Goal: Task Accomplishment & Management: Complete application form

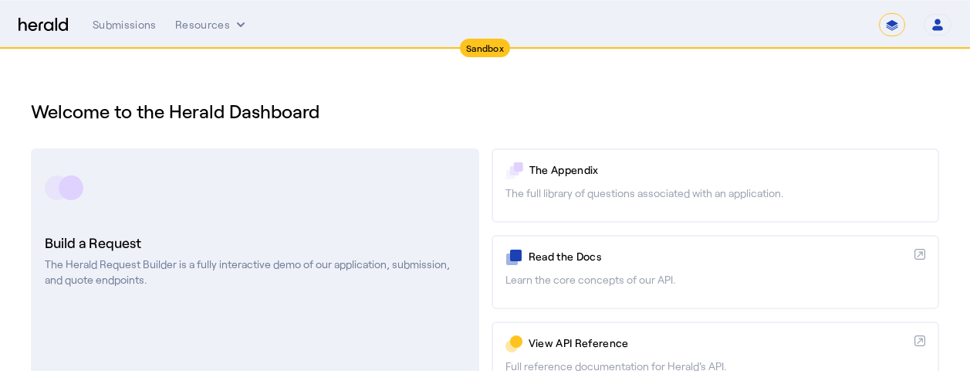
click at [115, 242] on h3 "Build a Request" at bounding box center [255, 243] width 421 height 22
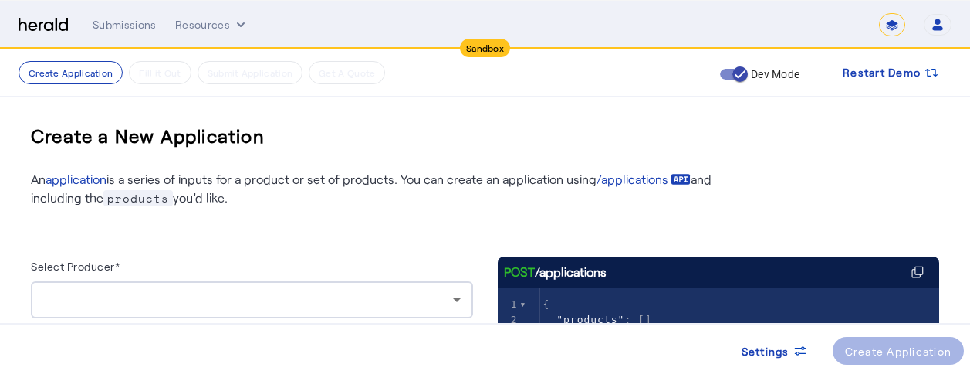
click at [222, 323] on div "Settings Create Application" at bounding box center [485, 347] width 970 height 48
click at [232, 315] on div at bounding box center [252, 299] width 418 height 37
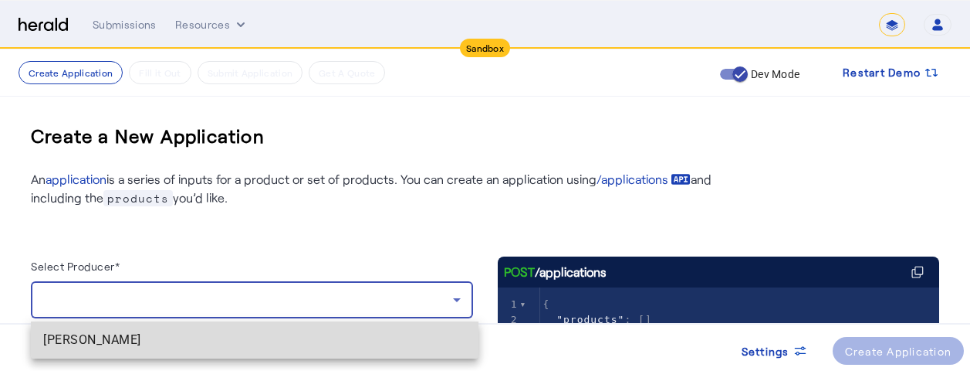
click at [157, 341] on span "[PERSON_NAME]" at bounding box center [254, 339] width 423 height 19
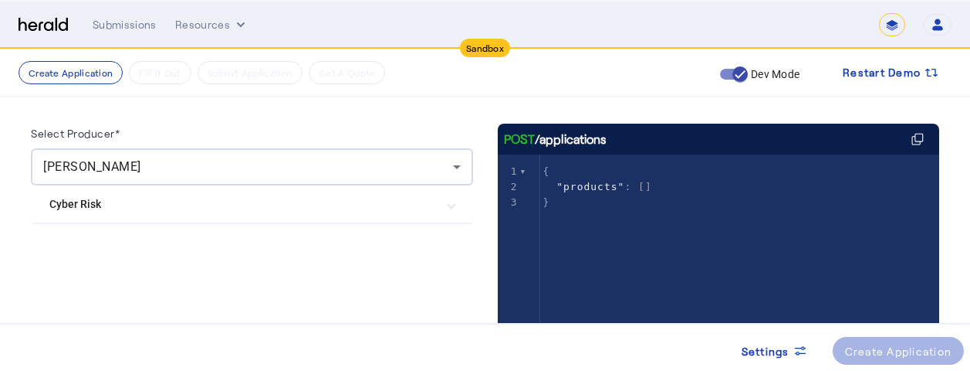
scroll to position [102, 0]
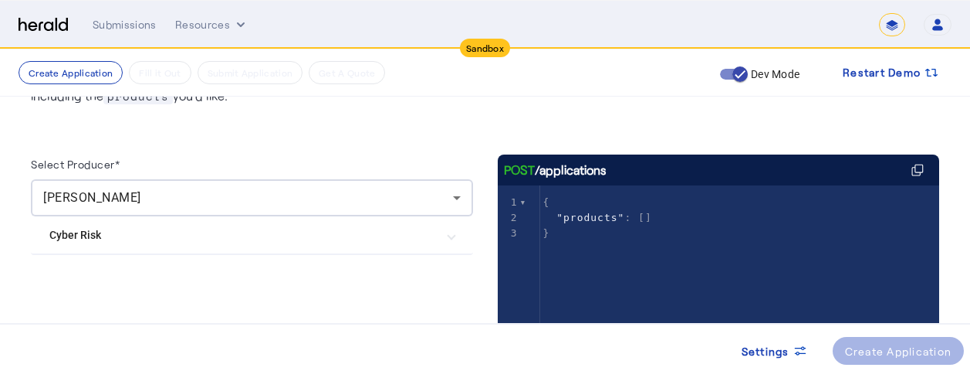
click at [174, 249] on mat-expansion-panel-header "Cyber Risk" at bounding box center [252, 234] width 442 height 37
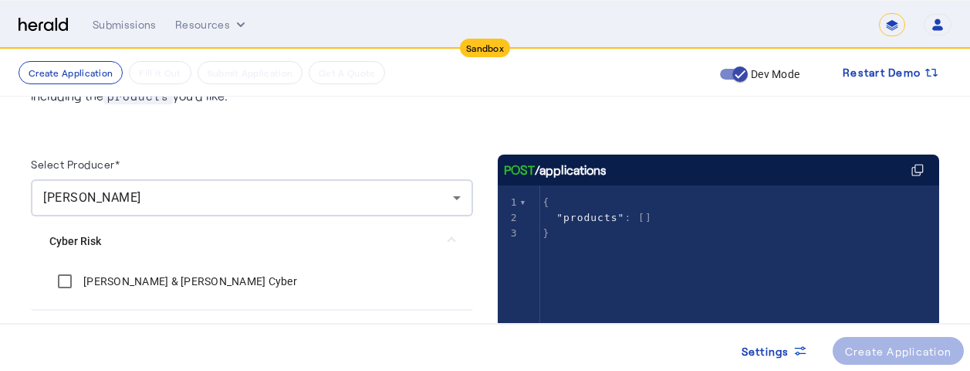
click at [158, 276] on label "[PERSON_NAME] & [PERSON_NAME] Cyber" at bounding box center [188, 280] width 217 height 15
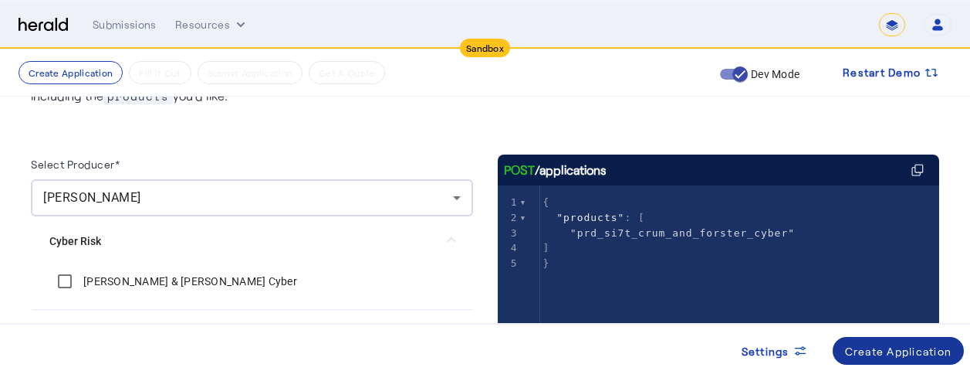
click at [881, 345] on div "Create Application" at bounding box center [898, 351] width 107 height 16
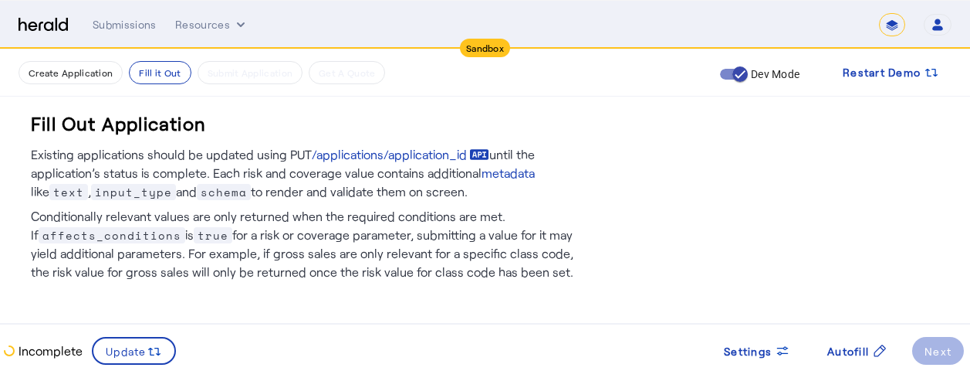
click at [283, 244] on p "Conditionally relevant values are only returned when the required conditions ar…" at bounding box center [303, 241] width 545 height 80
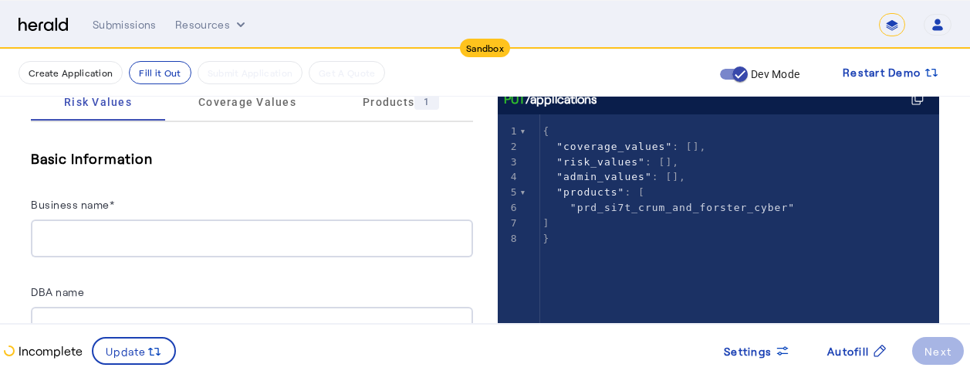
scroll to position [278, 0]
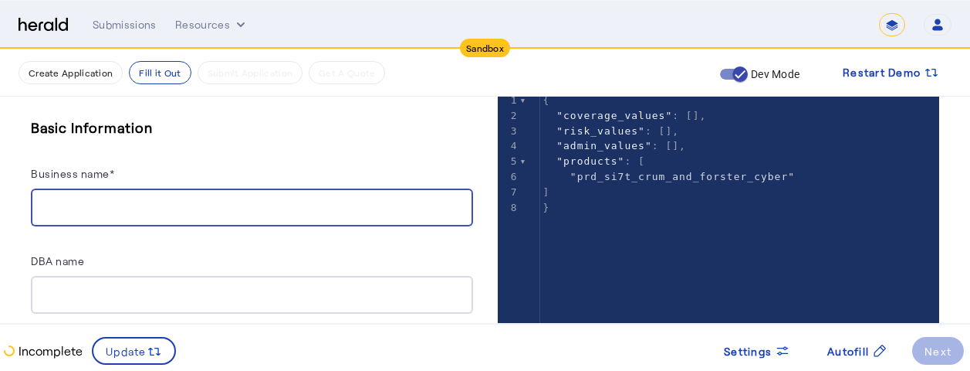
click at [198, 208] on input "Business name*" at bounding box center [252, 207] width 418 height 19
type input "**********"
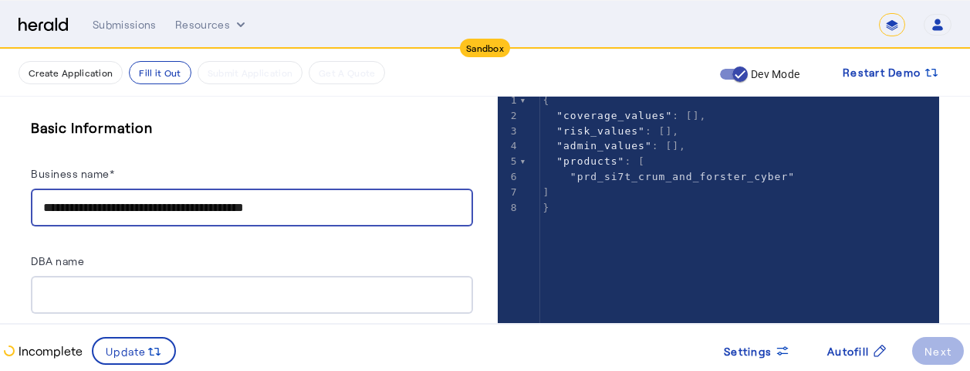
type input "**********"
type input "*****"
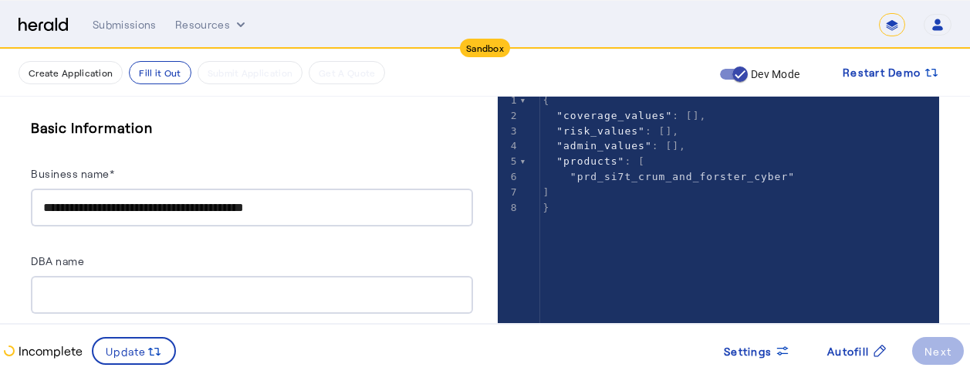
click at [284, 139] on div "**********" at bounding box center [252, 171] width 442 height 110
click at [317, 141] on div "**********" at bounding box center [252, 171] width 442 height 110
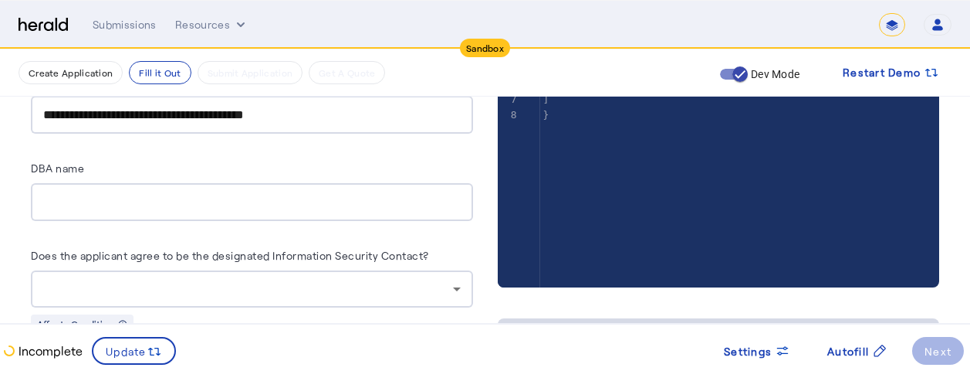
scroll to position [401, 0]
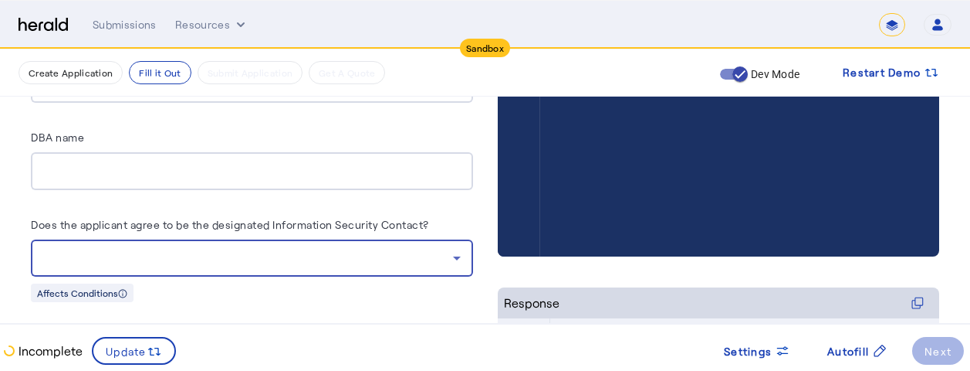
click at [287, 255] on div at bounding box center [248, 258] width 410 height 19
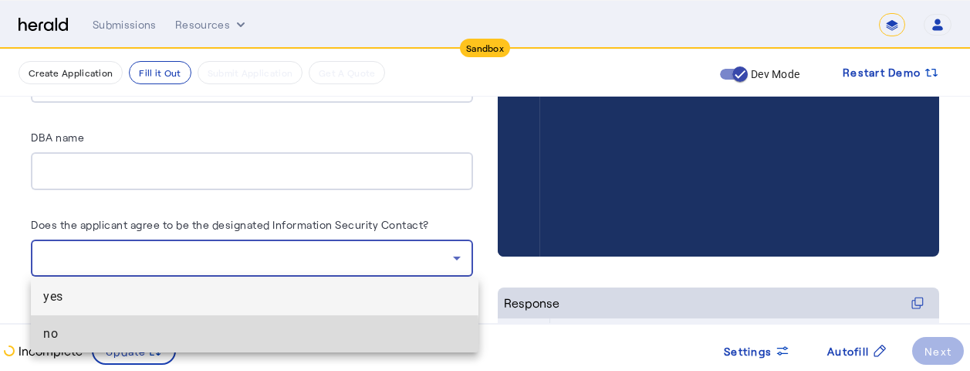
click at [154, 341] on span "no" at bounding box center [254, 333] width 423 height 19
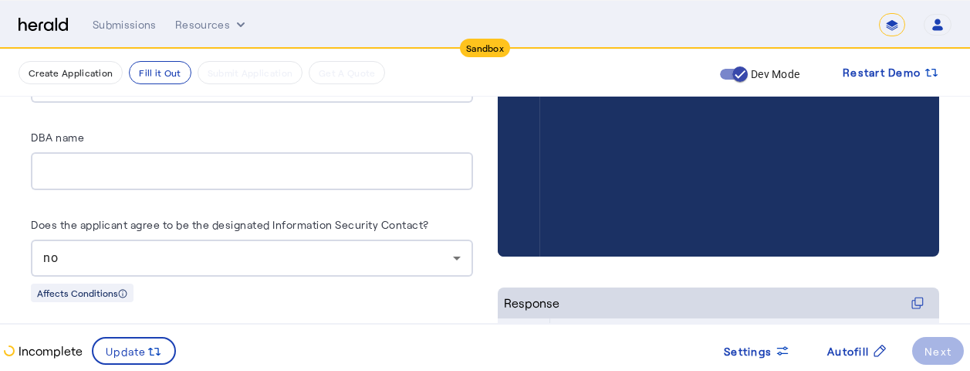
click at [327, 299] on div "Affects Conditions" at bounding box center [252, 292] width 442 height 19
click at [305, 292] on div "Affects Conditions" at bounding box center [252, 292] width 442 height 19
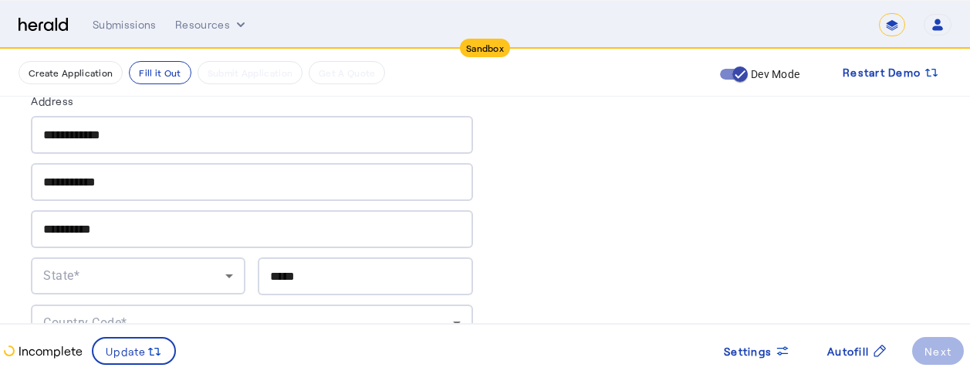
scroll to position [957, 0]
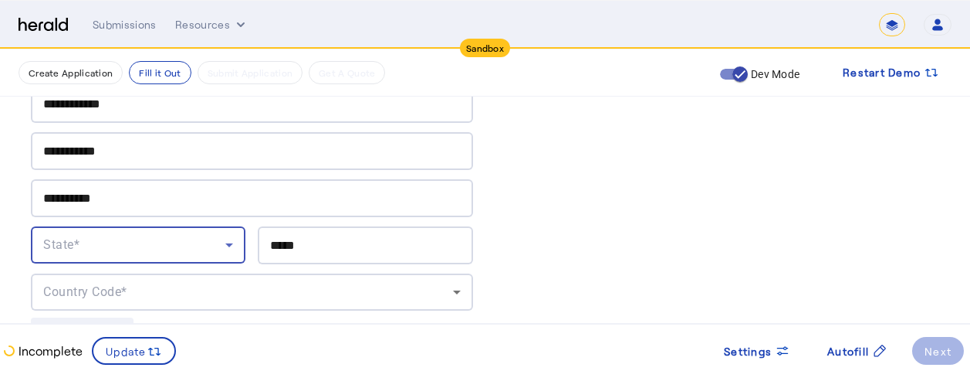
click at [235, 240] on icon at bounding box center [229, 244] width 19 height 19
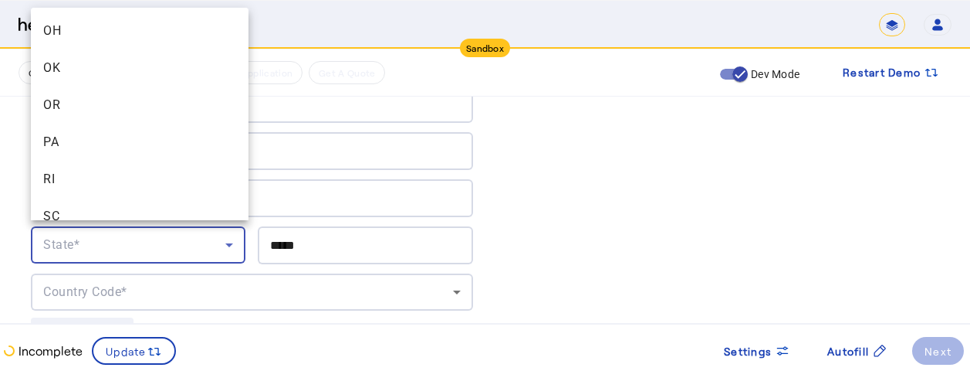
scroll to position [1690, 0]
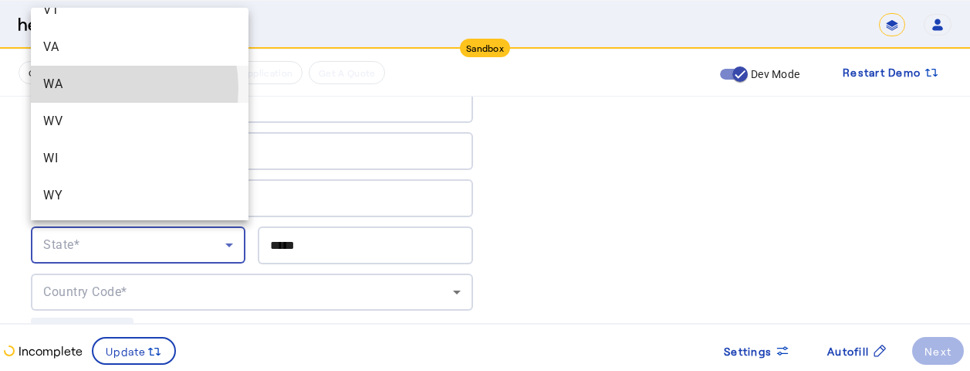
click at [100, 88] on span "WA" at bounding box center [139, 84] width 193 height 19
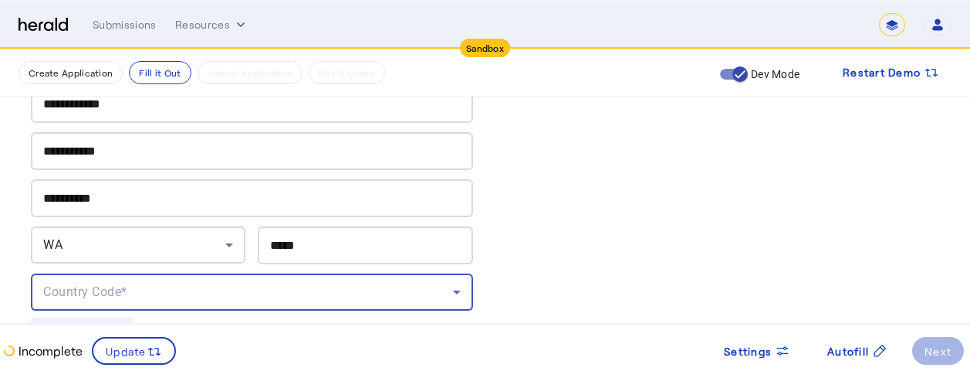
click at [152, 291] on div "Country Code*" at bounding box center [248, 292] width 410 height 19
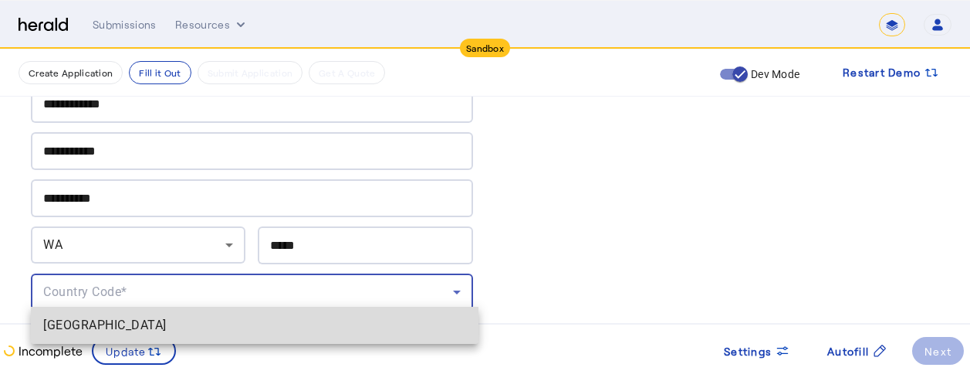
click at [104, 330] on span "[GEOGRAPHIC_DATA]" at bounding box center [254, 325] width 423 height 19
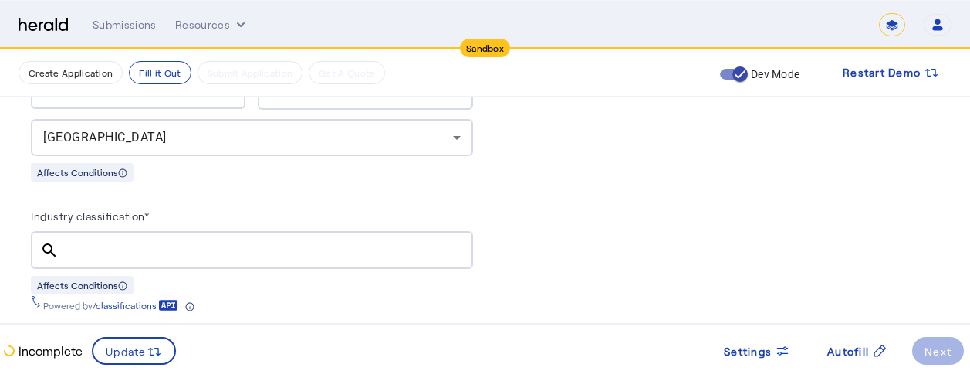
scroll to position [1143, 0]
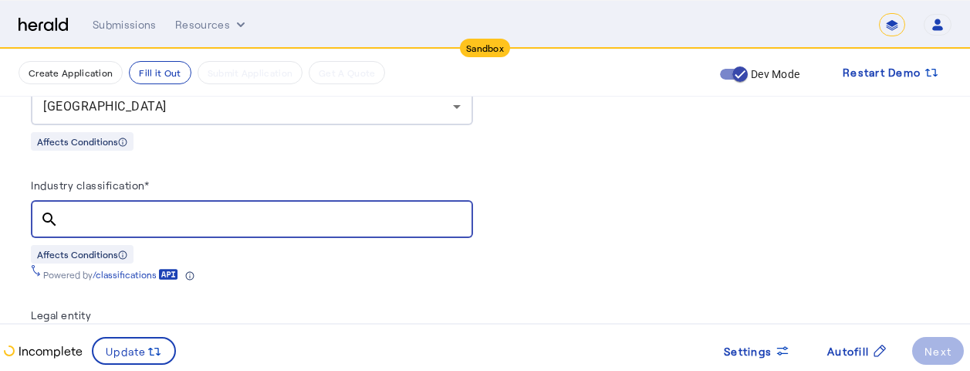
click at [412, 219] on input "Industry classification*" at bounding box center [266, 219] width 390 height 19
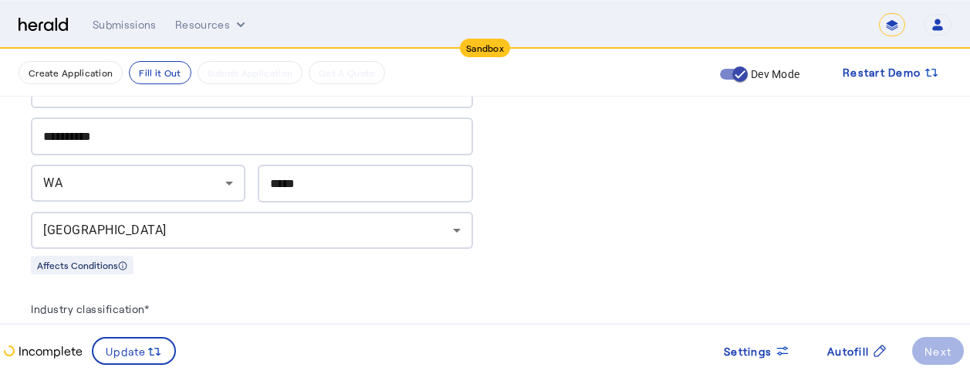
scroll to position [988, 0]
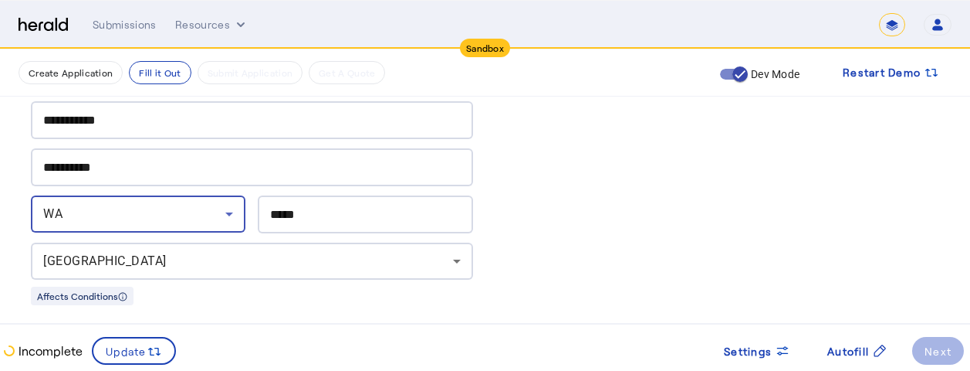
click at [100, 205] on div "WA" at bounding box center [134, 214] width 182 height 19
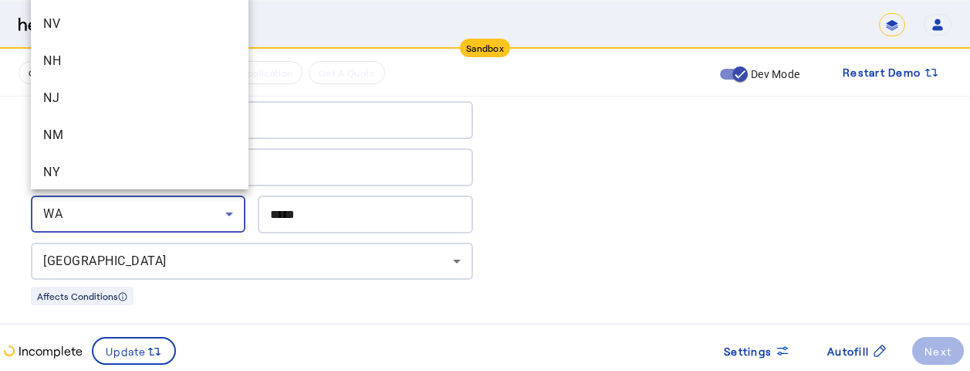
scroll to position [965, 0]
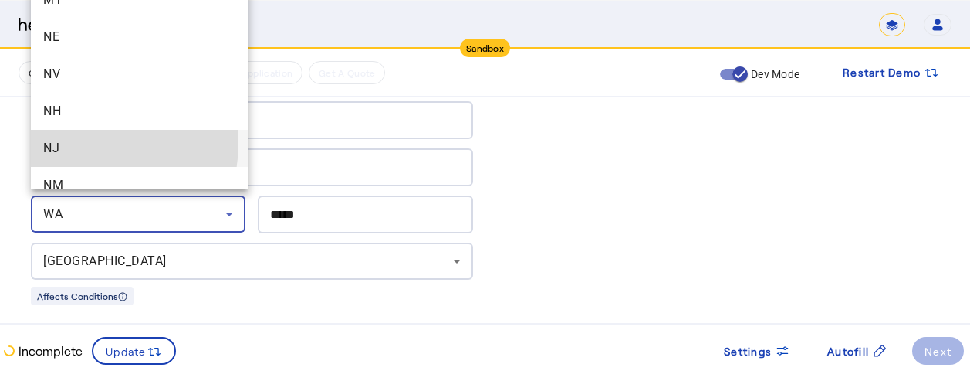
click at [81, 143] on span "NJ" at bounding box center [139, 148] width 193 height 19
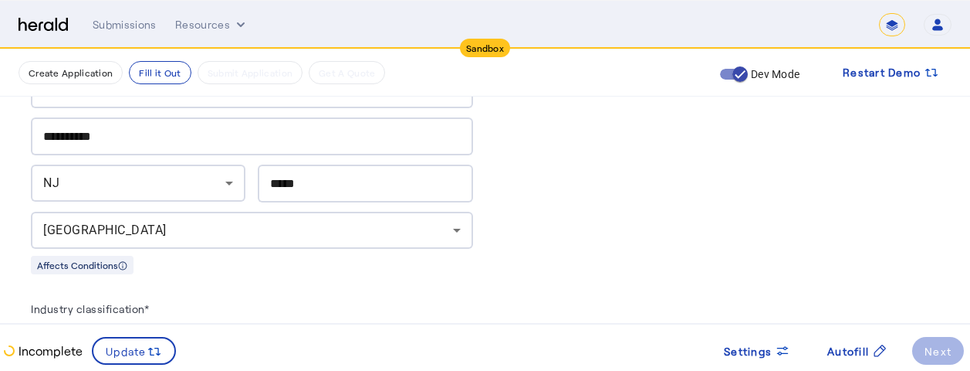
scroll to position [1204, 0]
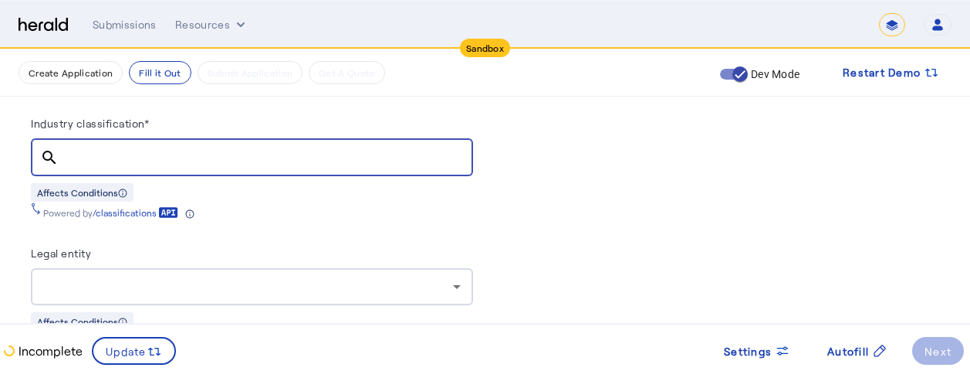
click at [201, 148] on input "Industry classification*" at bounding box center [266, 157] width 390 height 19
type input "******"
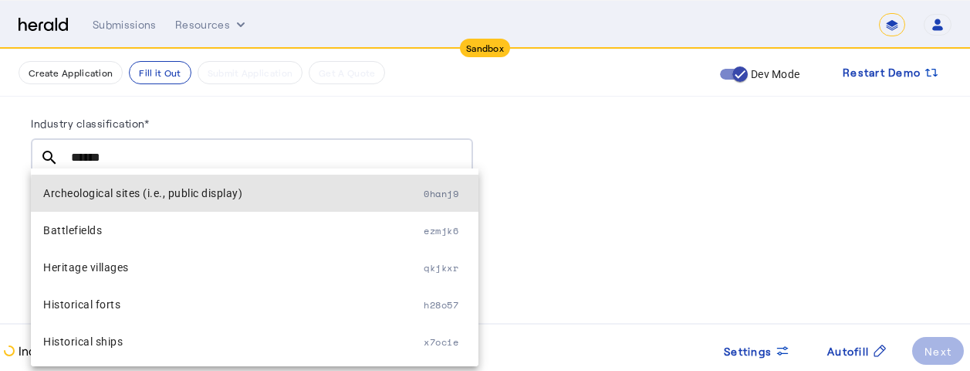
click at [265, 197] on span "Archeological sites (i.e., public display)" at bounding box center [233, 193] width 381 height 19
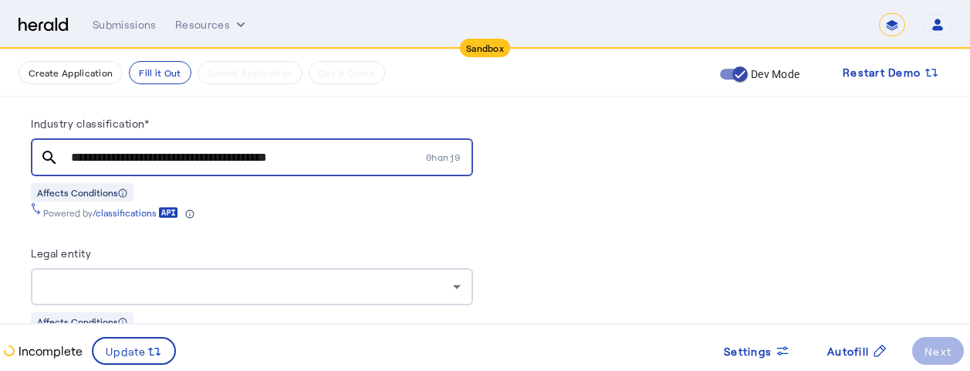
click at [315, 208] on div "Powered by /classifications" at bounding box center [252, 210] width 442 height 17
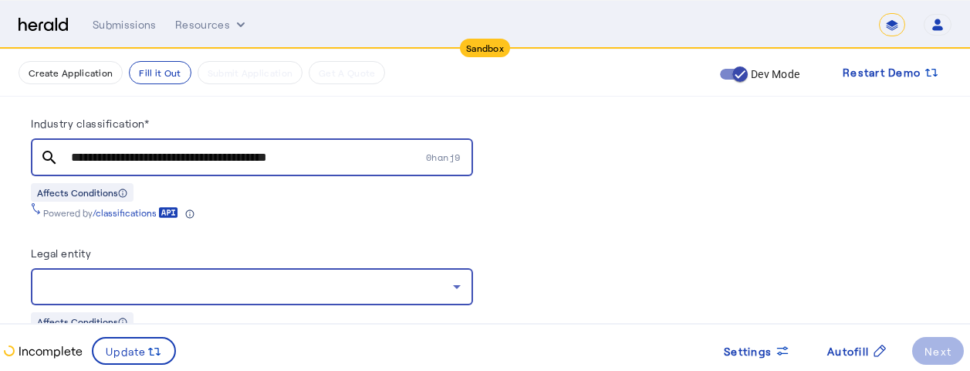
click at [291, 281] on div at bounding box center [248, 286] width 410 height 19
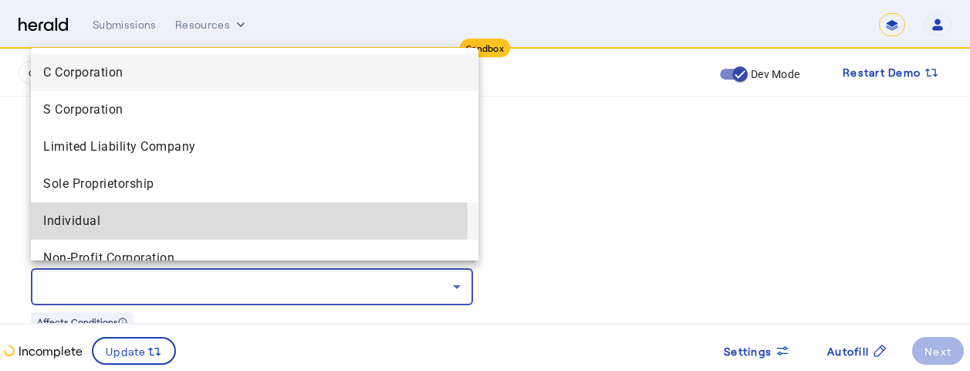
click at [126, 219] on span "Individual" at bounding box center [254, 221] width 423 height 19
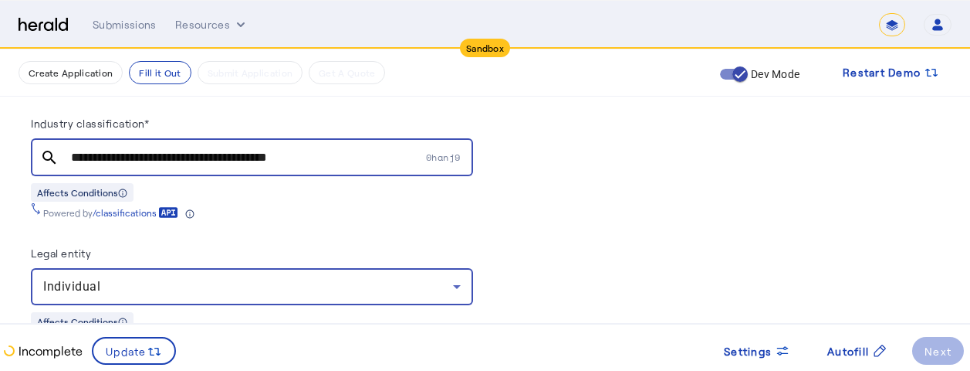
click at [354, 287] on div "Individual" at bounding box center [248, 286] width 410 height 19
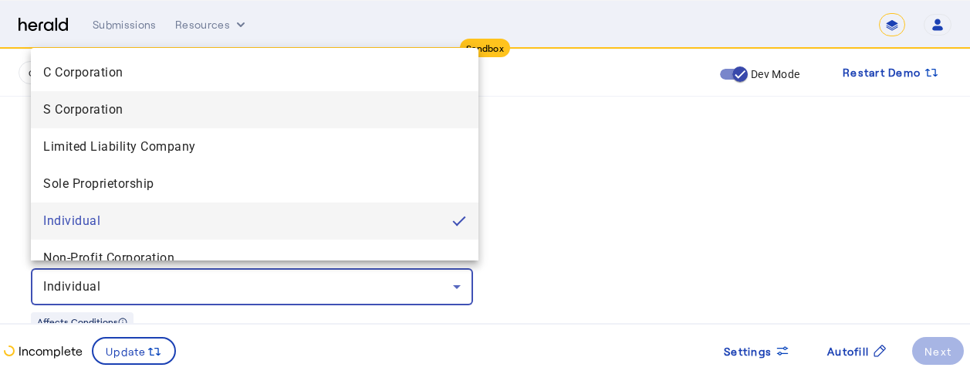
click at [107, 107] on span "S Corporation" at bounding box center [254, 109] width 423 height 19
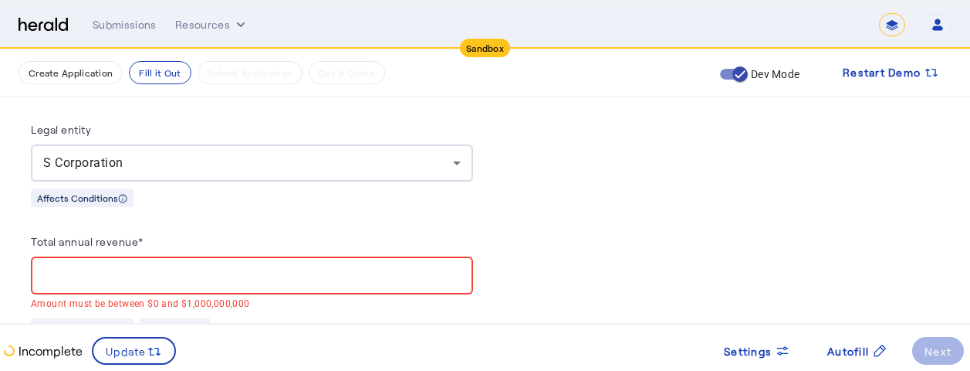
scroll to position [1421, 0]
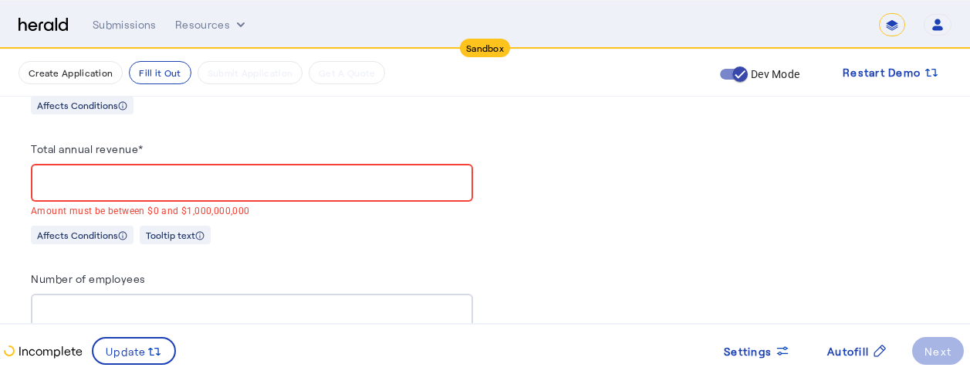
click at [252, 186] on div at bounding box center [252, 183] width 418 height 38
click at [188, 183] on input "Total annual revenue*" at bounding box center [252, 183] width 418 height 19
paste input "**********"
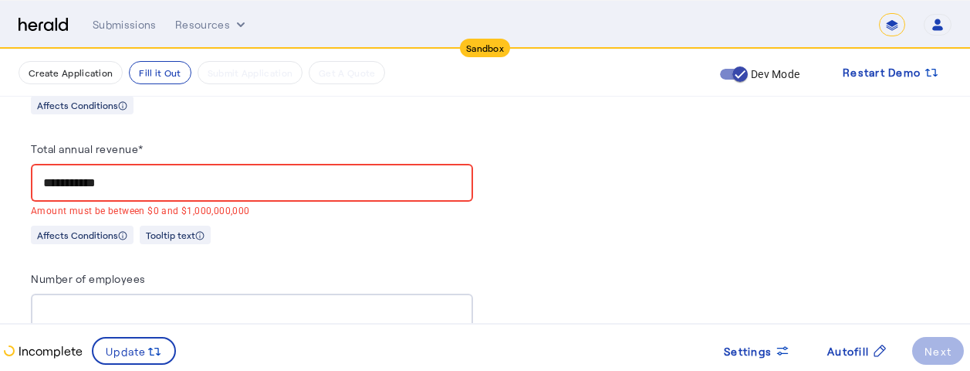
click at [252, 175] on input "**********" at bounding box center [252, 183] width 418 height 19
click at [49, 174] on input "**********" at bounding box center [252, 183] width 418 height 19
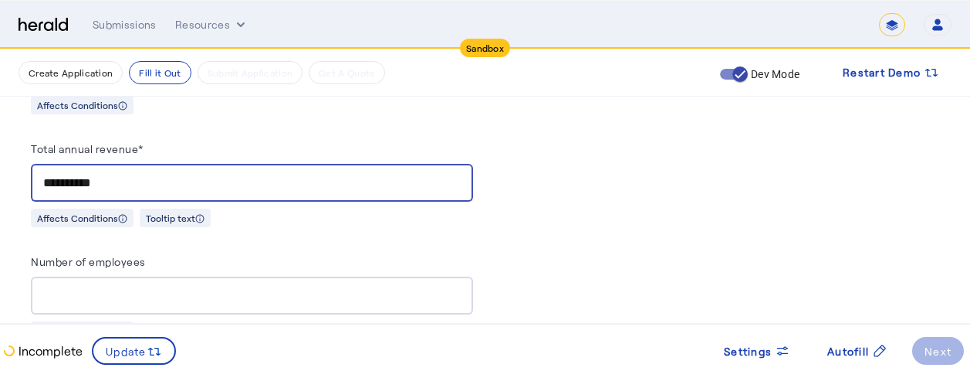
type input "**********"
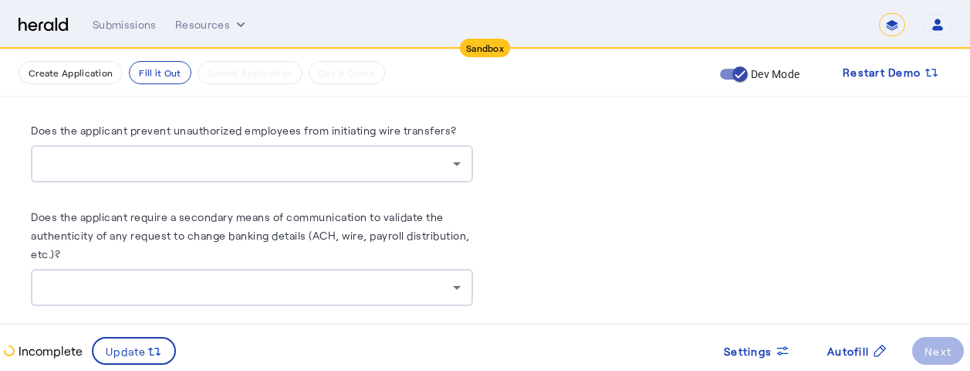
scroll to position [2532, 0]
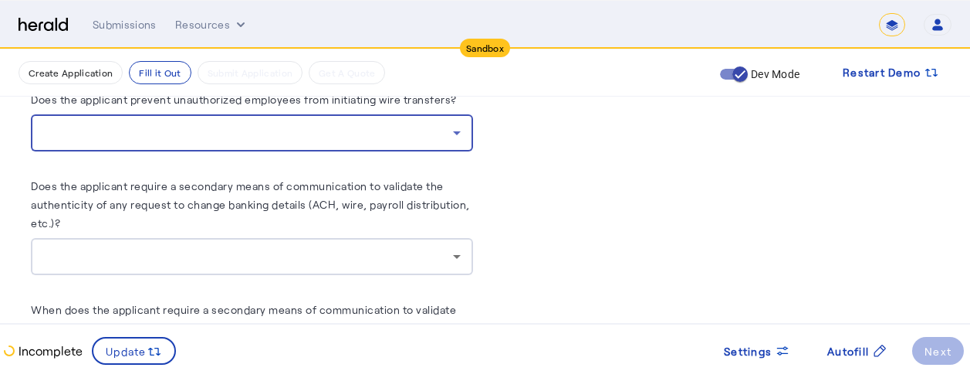
click at [456, 130] on icon at bounding box center [457, 133] width 19 height 19
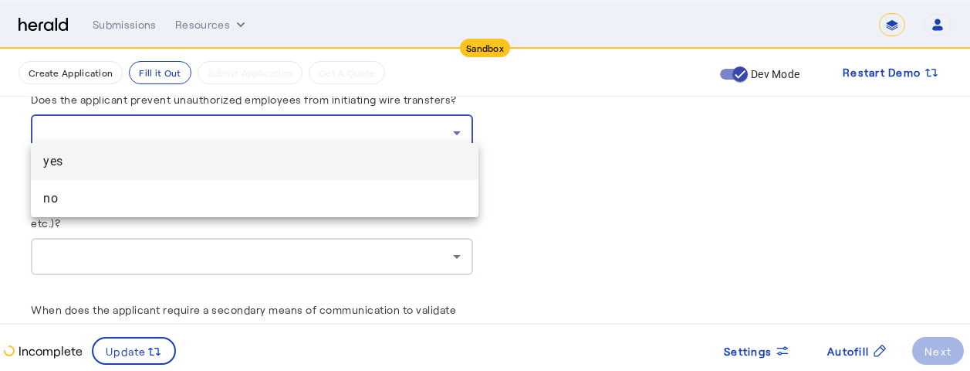
click at [595, 165] on div at bounding box center [485, 185] width 970 height 371
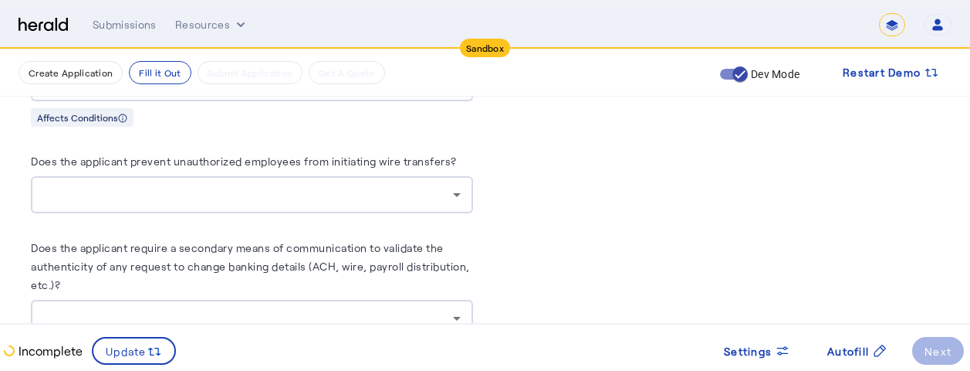
scroll to position [2440, 0]
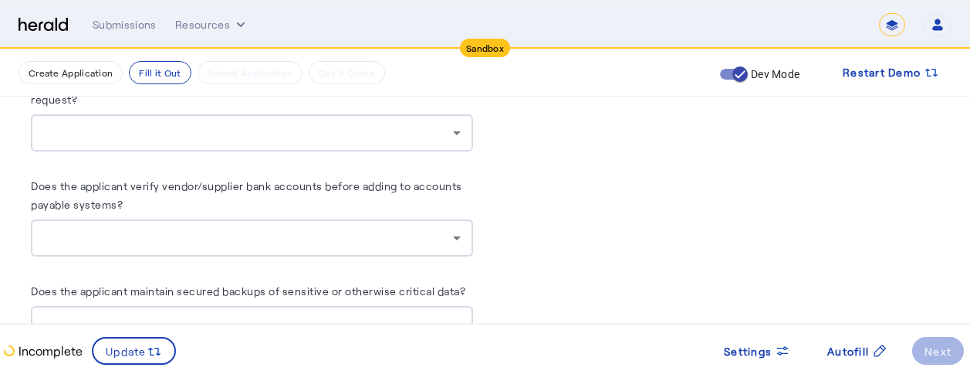
scroll to position [2810, 0]
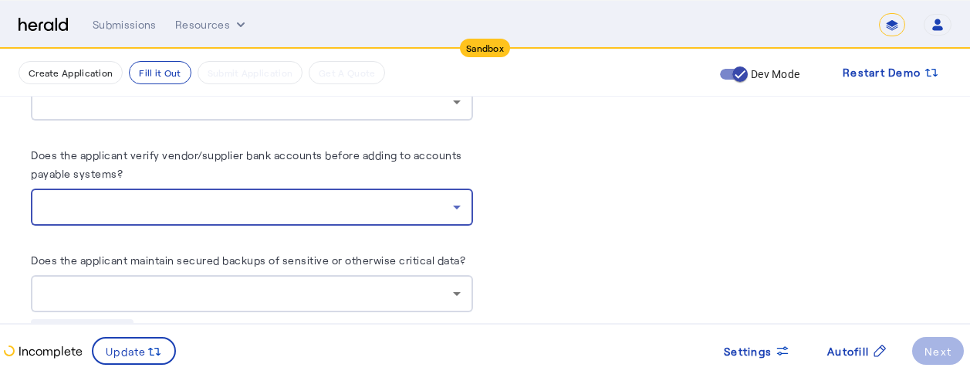
click at [293, 198] on div at bounding box center [248, 207] width 410 height 19
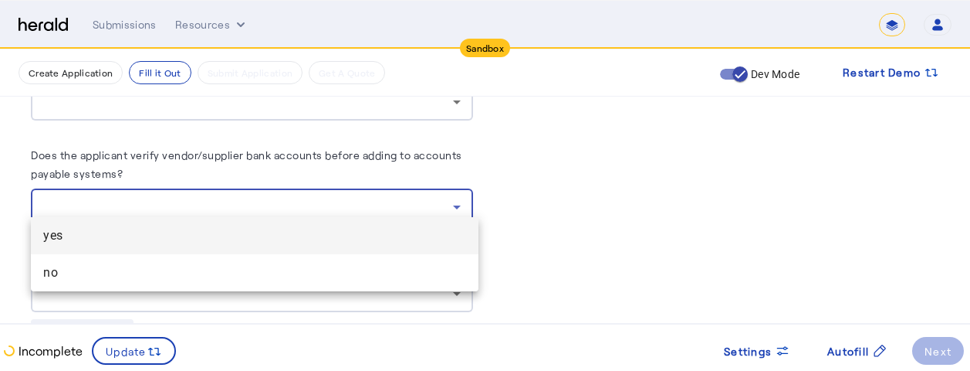
click at [582, 199] on div at bounding box center [485, 185] width 970 height 371
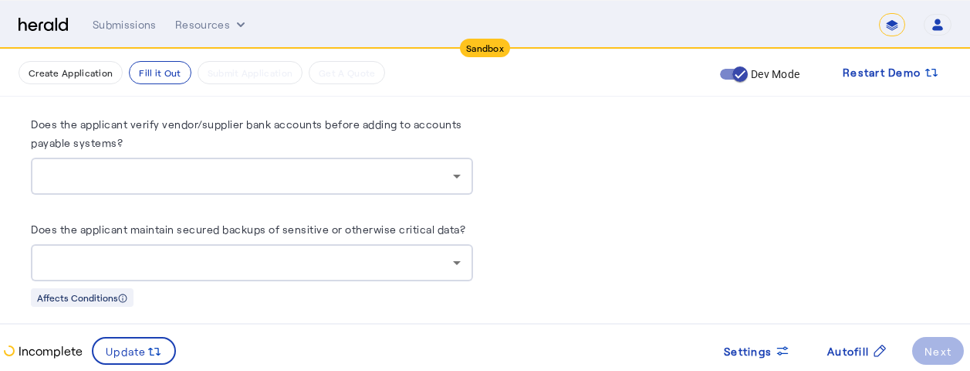
scroll to position [2872, 0]
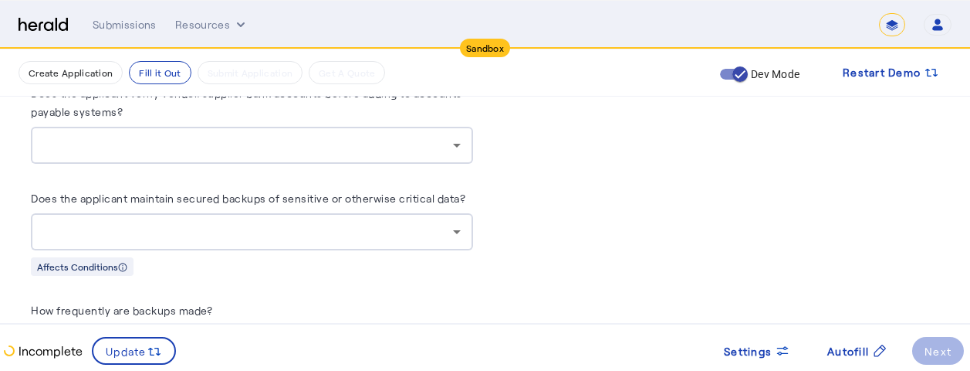
click at [440, 230] on div at bounding box center [252, 231] width 418 height 37
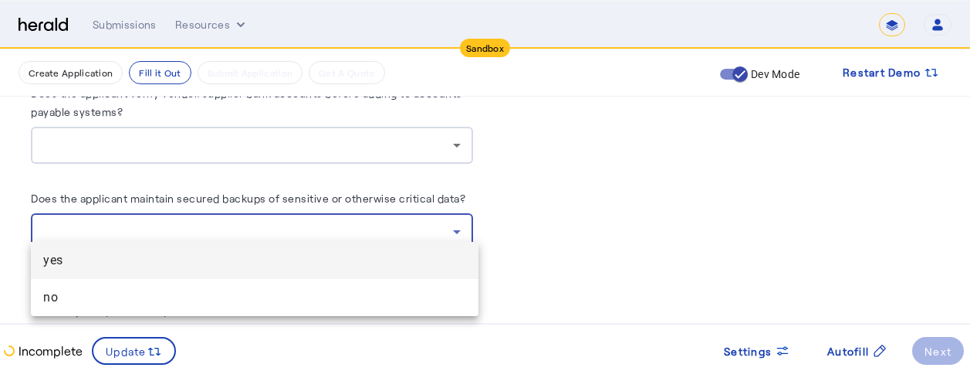
click at [584, 205] on div at bounding box center [485, 185] width 970 height 371
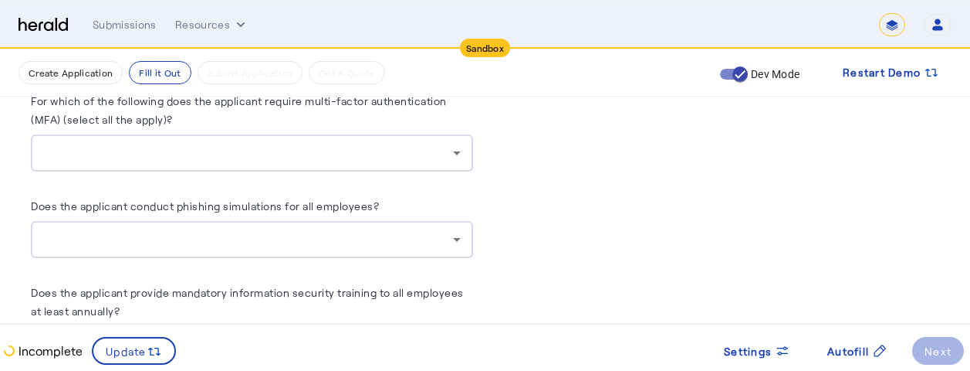
scroll to position [3397, 0]
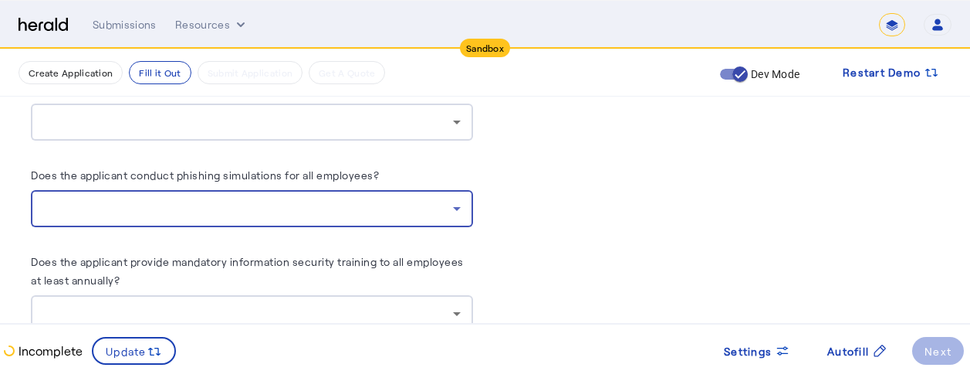
click at [391, 199] on div at bounding box center [248, 208] width 410 height 19
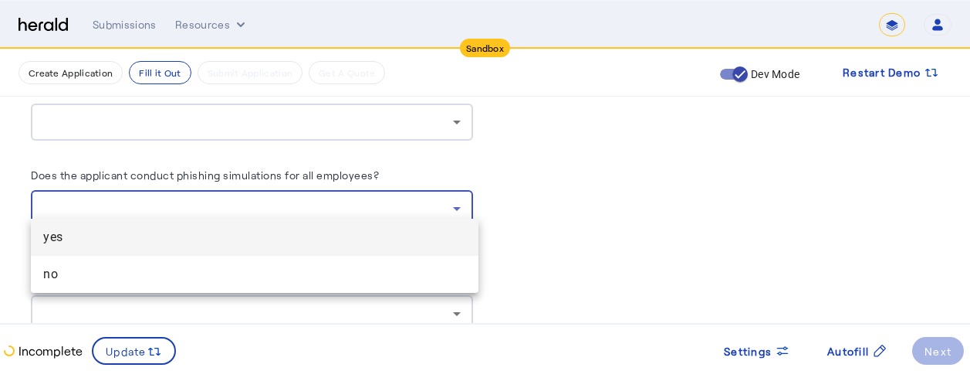
click at [564, 209] on div at bounding box center [485, 185] width 970 height 371
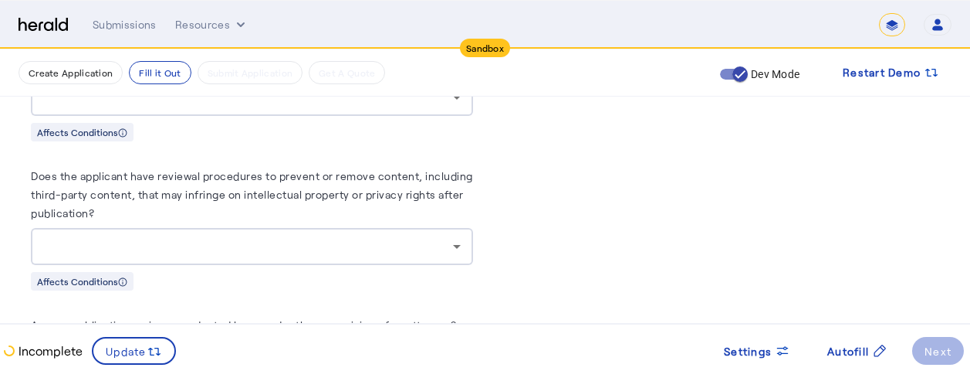
scroll to position [3644, 0]
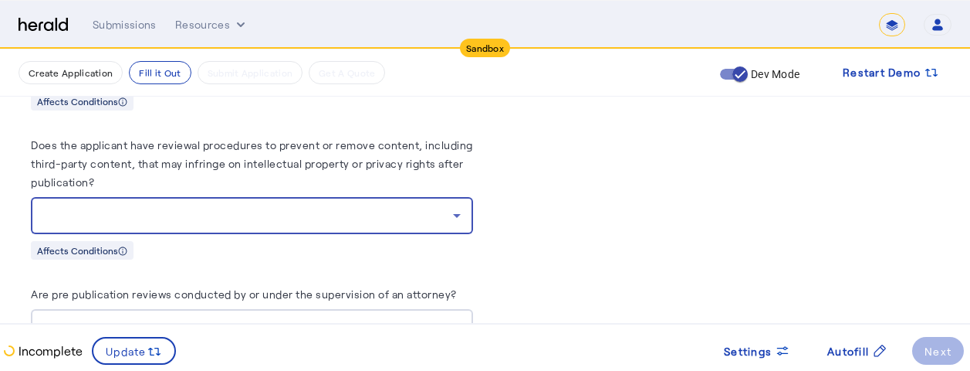
click at [408, 206] on div at bounding box center [248, 215] width 410 height 19
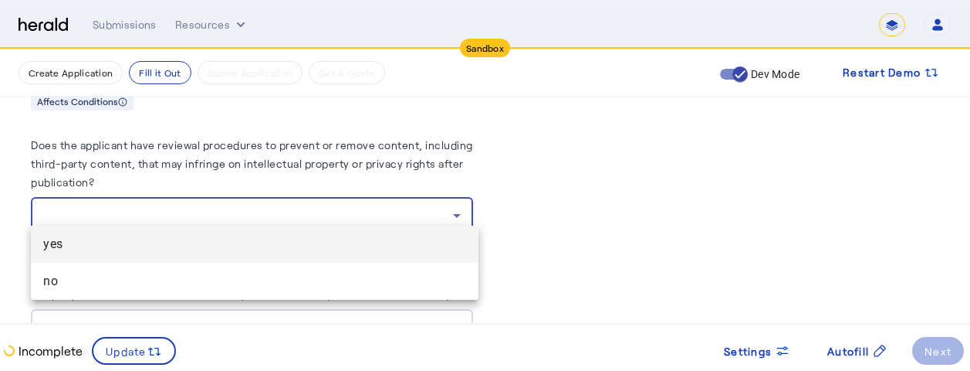
click at [614, 193] on div at bounding box center [485, 185] width 970 height 371
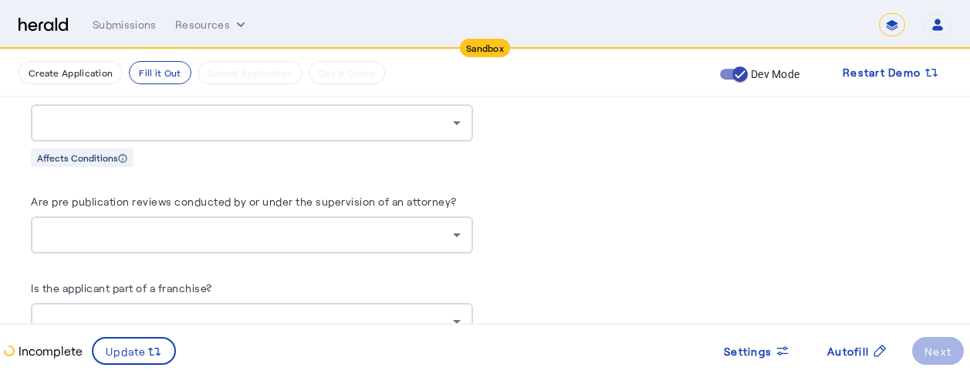
scroll to position [3768, 0]
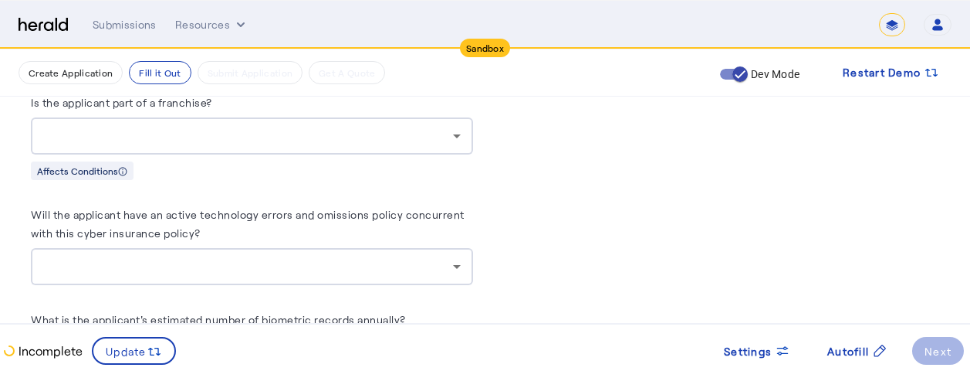
scroll to position [3953, 0]
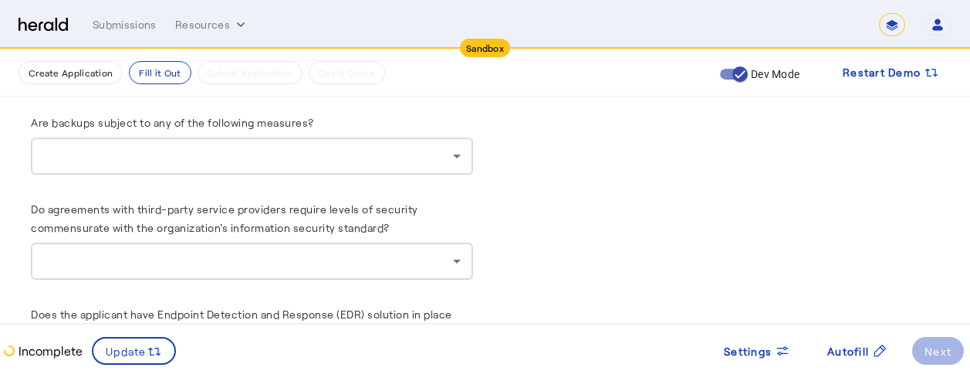
scroll to position [4323, 0]
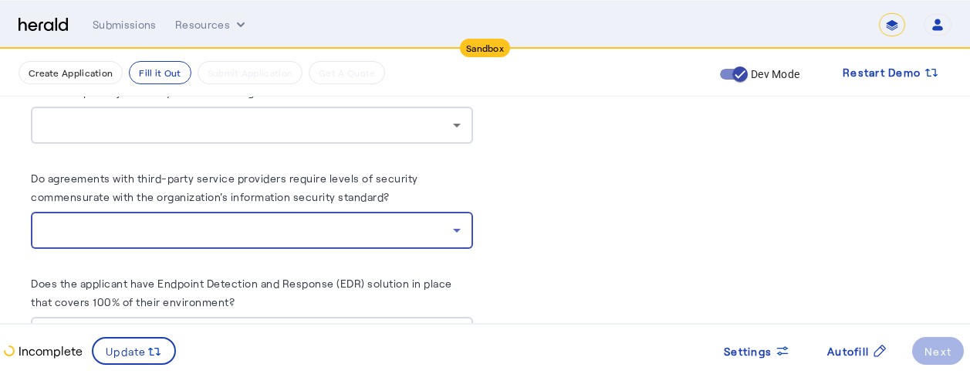
click at [407, 221] on div at bounding box center [248, 230] width 410 height 19
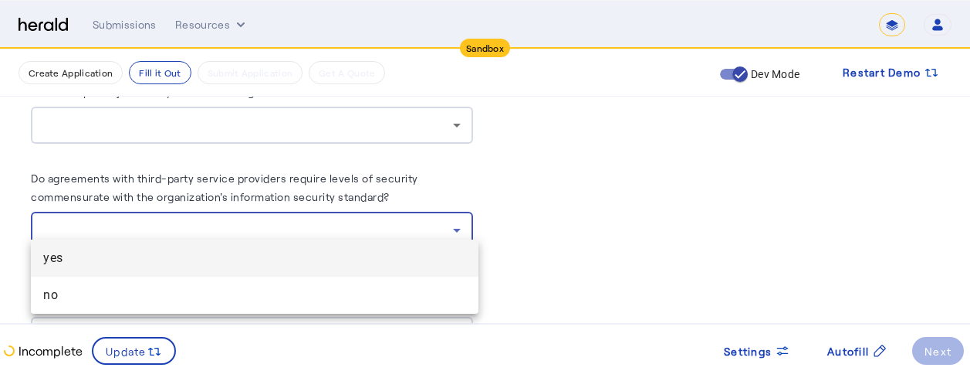
click at [585, 215] on div at bounding box center [485, 185] width 970 height 371
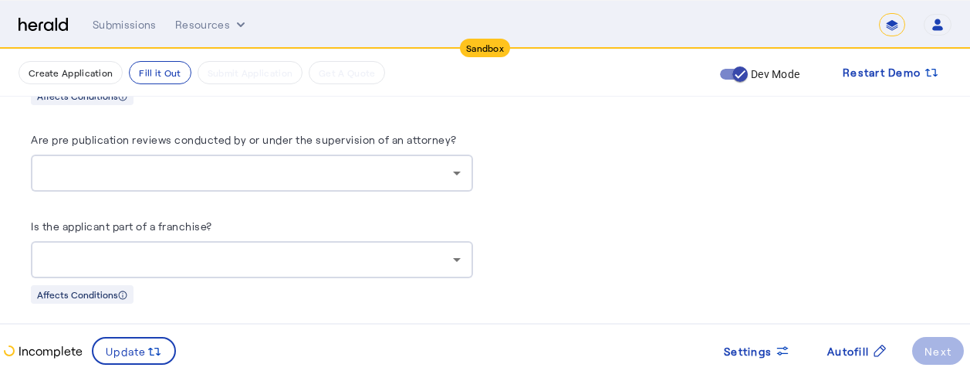
scroll to position [3768, 0]
